Goal: Learn about a topic

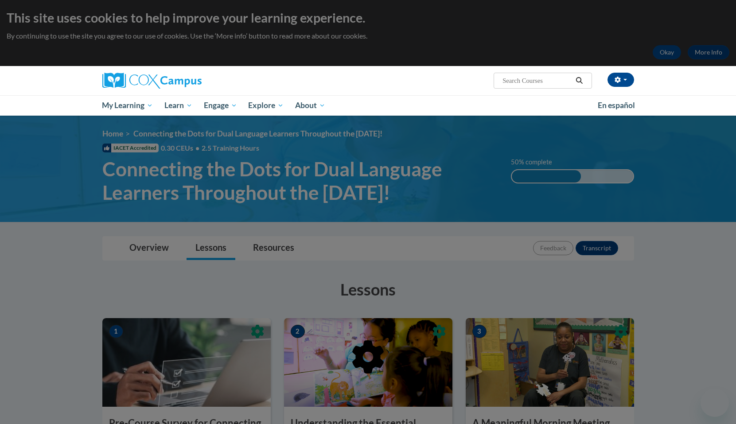
scroll to position [489, 0]
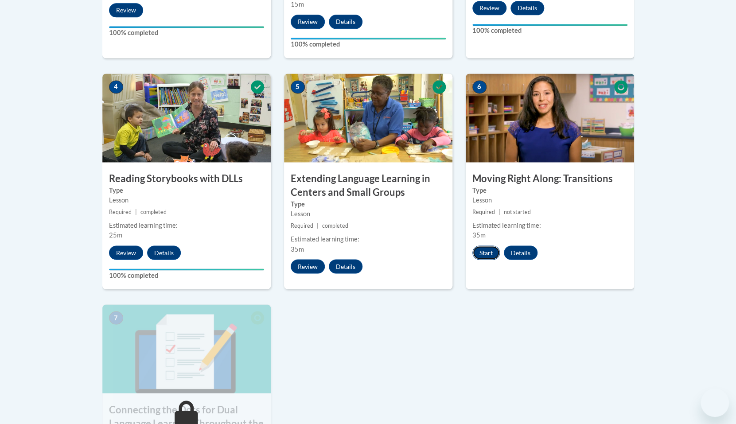
click at [486, 255] on button "Start" at bounding box center [485, 252] width 27 height 14
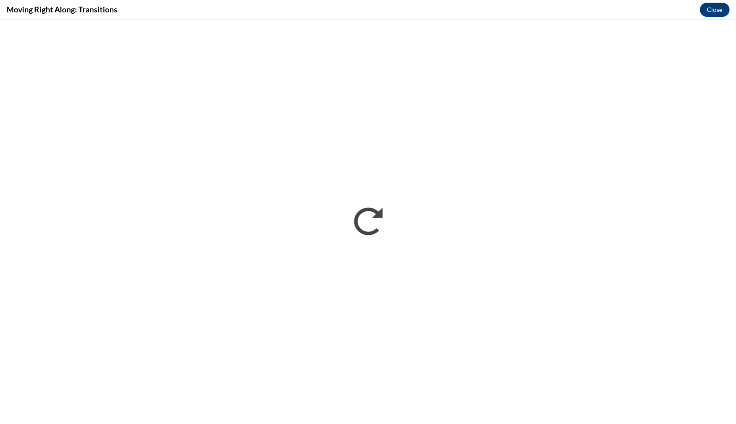
scroll to position [0, 0]
